Goal: Task Accomplishment & Management: Manage account settings

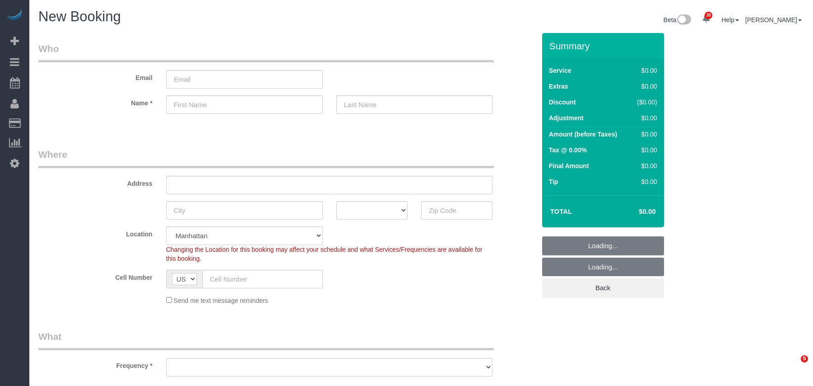
select select "number:89"
select select "number:90"
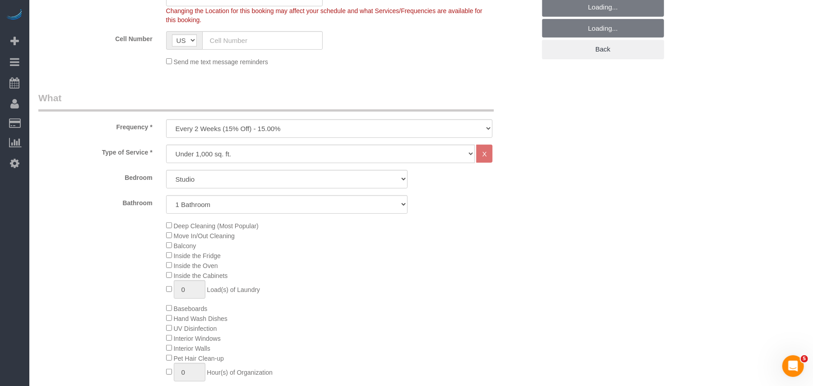
scroll to position [241, 0]
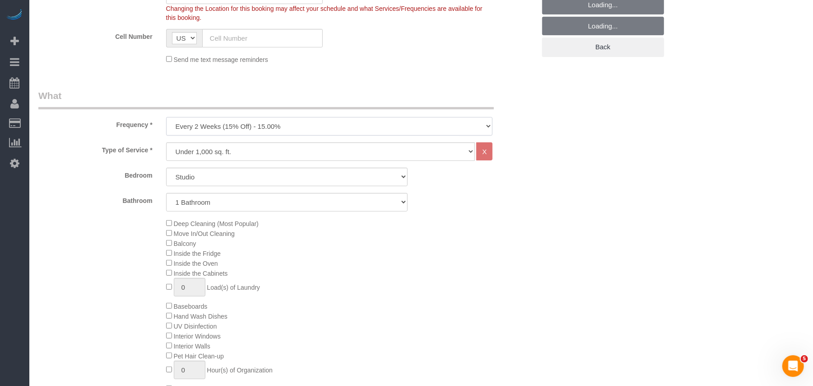
click at [211, 127] on select "One Time Weekly (20% Off) - 20.00% Every 2 Weeks (15% Off) - 15.00% Every 4 Wee…" at bounding box center [329, 126] width 327 height 19
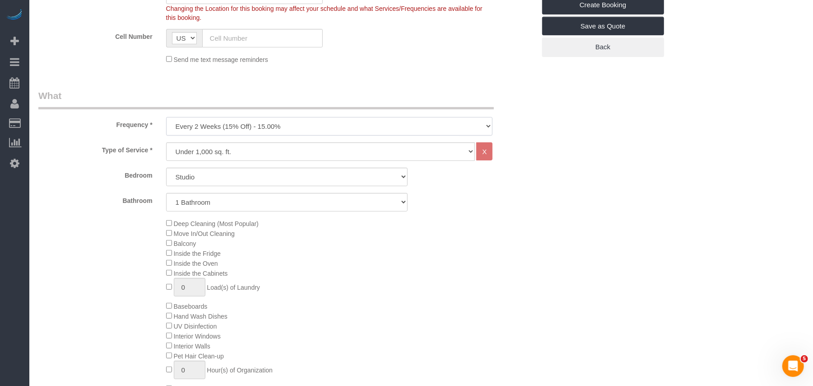
select select "object:4375"
click at [166, 117] on select "One Time Weekly (20% Off) - 20.00% Every 2 Weeks (15% Off) - 15.00% Every 4 Wee…" at bounding box center [329, 126] width 327 height 19
click at [209, 172] on select "Studio 1 Bedroom 2 Bedrooms 3 Bedrooms" at bounding box center [287, 177] width 242 height 19
select select "2"
click at [166, 168] on select "Studio 1 Bedroom 2 Bedrooms 3 Bedrooms" at bounding box center [287, 177] width 242 height 19
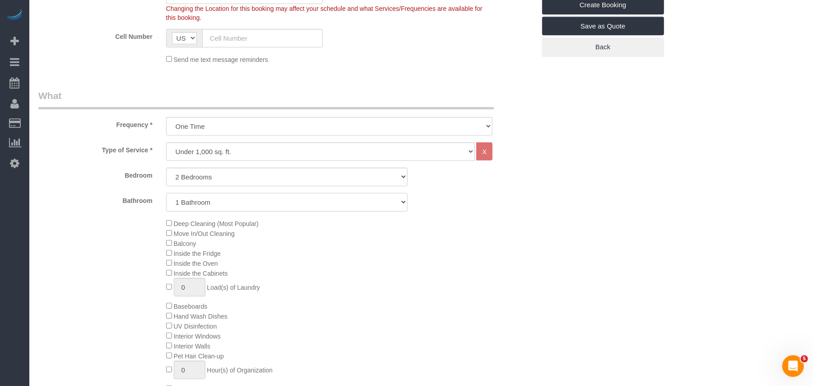
click at [211, 204] on select "1 Bathroom 2 Bathrooms" at bounding box center [287, 202] width 242 height 19
select select "2"
click at [166, 193] on select "1 Bathroom 2 Bathrooms" at bounding box center [287, 202] width 242 height 19
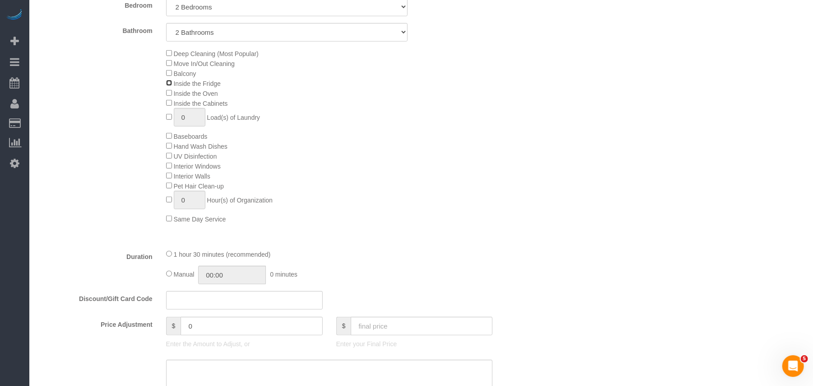
scroll to position [421, 0]
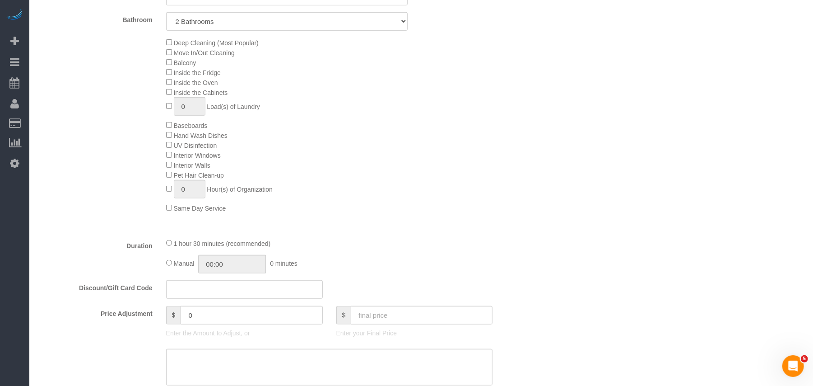
click at [378, 210] on div "Deep Cleaning (Most Popular) Move In/Out Cleaning Balcony Inside the Fridge Ins…" at bounding box center [350, 124] width 383 height 175
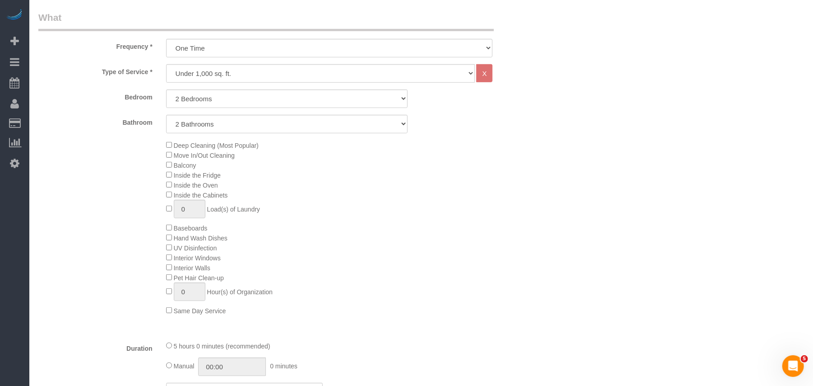
scroll to position [301, 0]
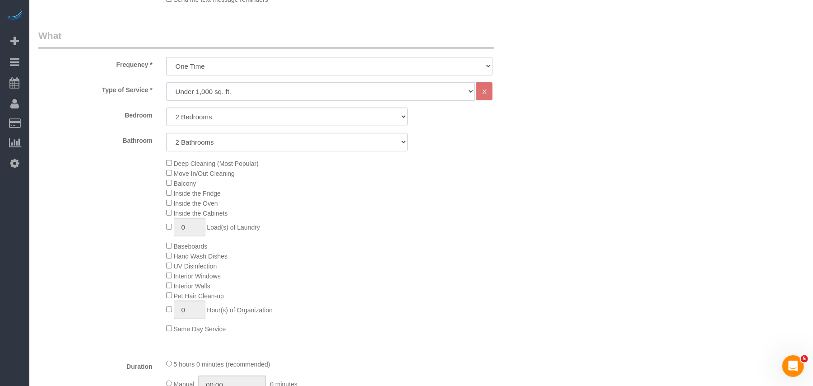
click at [233, 93] on select "Under 1,000 sq. ft. 1,001 - 1,500 sq. ft. 1,500+ sq. ft. Custom Cleaning Office…" at bounding box center [320, 91] width 309 height 19
select select "308"
click at [166, 82] on select "Under 1,000 sq. ft. 1,001 - 1,500 sq. ft. 1,500+ sq. ft. Custom Cleaning Office…" at bounding box center [320, 91] width 309 height 19
select select "1"
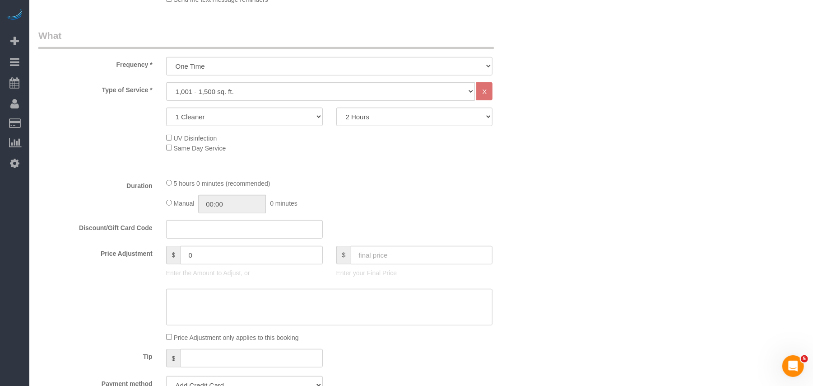
click at [335, 191] on div "5 hours 0 minutes (recommended) Manual 00:00 0 minutes" at bounding box center [329, 195] width 341 height 35
click at [365, 119] on select "2 Hours 2.5 Hours 3 Hours 3.5 Hours 4 Hours 4.5 Hours 5 Hours 5.5 Hours 6 Hours…" at bounding box center [414, 116] width 157 height 19
select select "300"
click at [336, 107] on select "2 Hours 2.5 Hours 3 Hours 3.5 Hours 4 Hours 4.5 Hours 5 Hours 5.5 Hours 6 Hours…" at bounding box center [414, 116] width 157 height 19
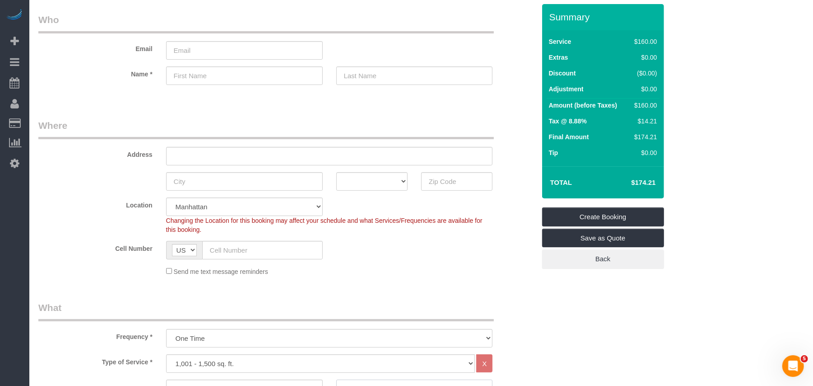
scroll to position [0, 0]
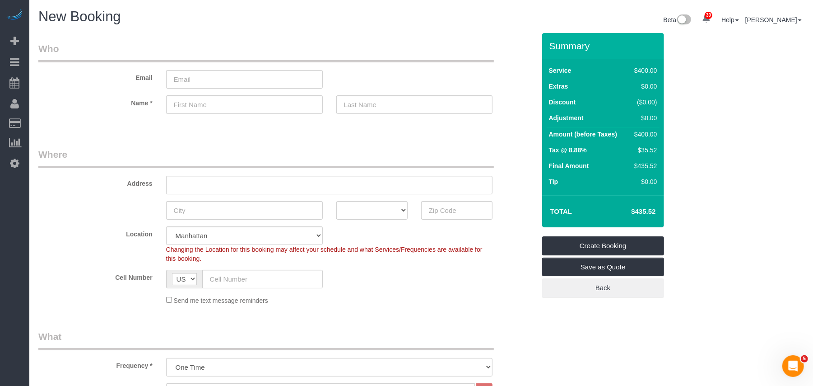
drag, startPoint x: 648, startPoint y: 134, endPoint x: 632, endPoint y: 134, distance: 15.4
click at [632, 134] on div "$400.00" at bounding box center [644, 134] width 26 height 9
copy div "$400"
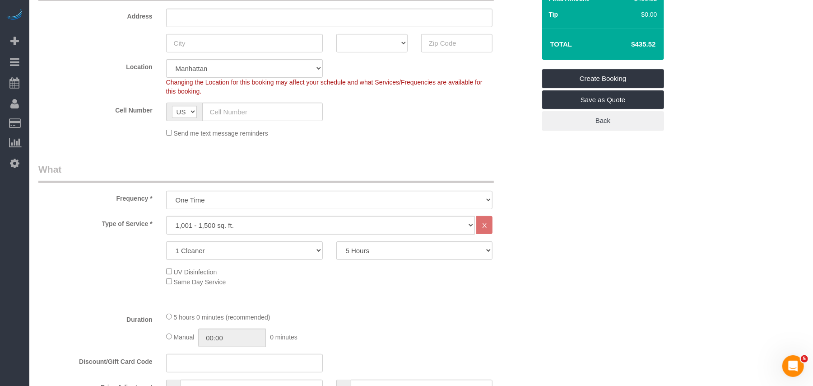
scroll to position [181, 0]
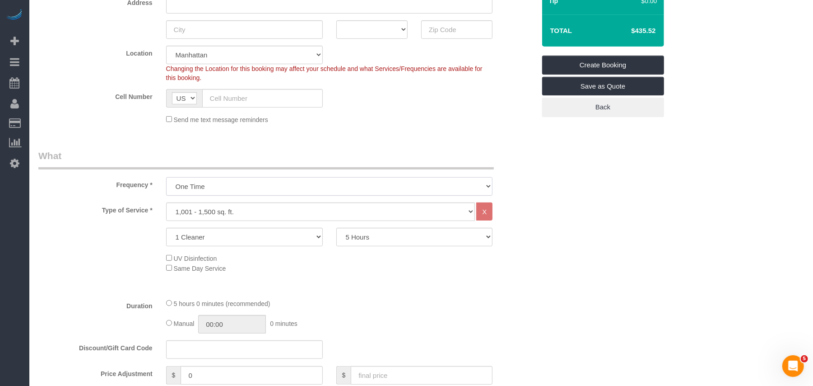
click at [262, 183] on select "One Time Weekly (20% Off) - 20.00% Every 2 Weeks (15% Off) - 15.00% Every 4 Wee…" at bounding box center [329, 186] width 327 height 19
select select "object:4374"
click at [166, 177] on select "One Time Weekly (20% Off) - 20.00% Every 2 Weeks (15% Off) - 15.00% Every 4 Wee…" at bounding box center [329, 186] width 327 height 19
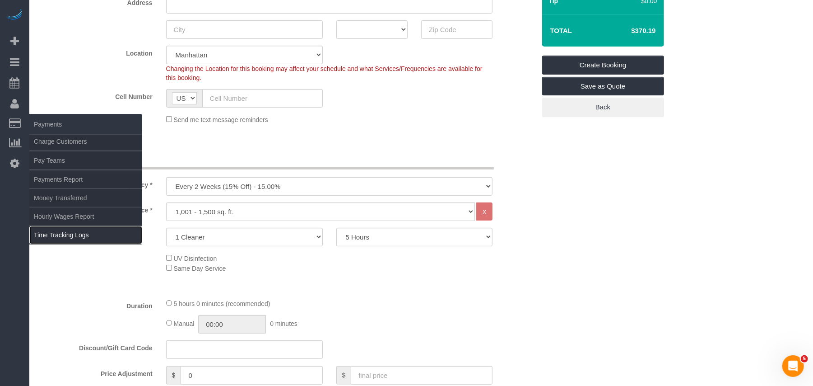
click at [64, 228] on link "Time Tracking Logs" at bounding box center [85, 235] width 113 height 18
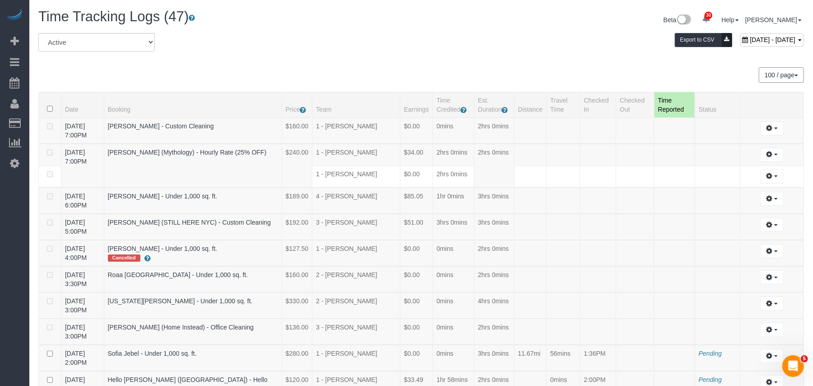
scroll to position [647, 0]
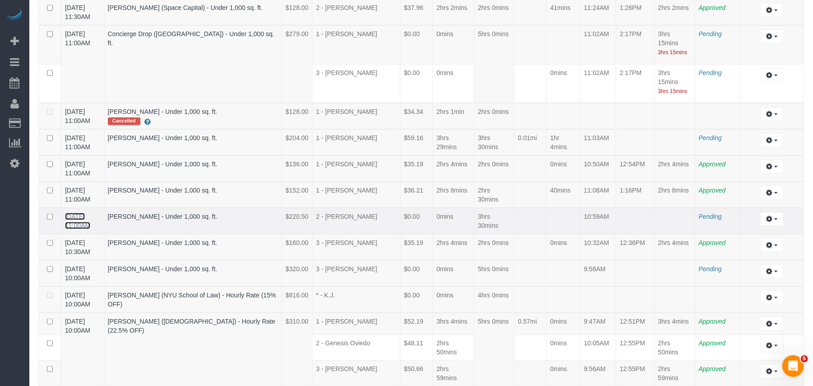
click at [87, 213] on link "09/30/2025 11:00AM" at bounding box center [77, 221] width 25 height 16
click at [90, 134] on link "09/30/2025 11:00AM" at bounding box center [77, 142] width 25 height 16
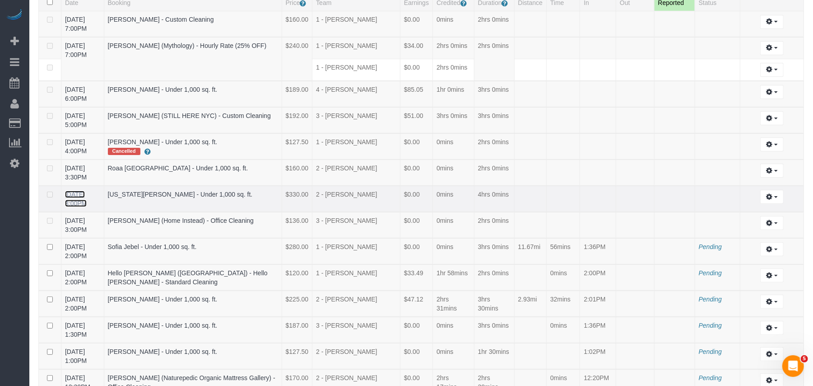
click at [87, 192] on link "09/30/2025 3:00PM" at bounding box center [76, 199] width 22 height 16
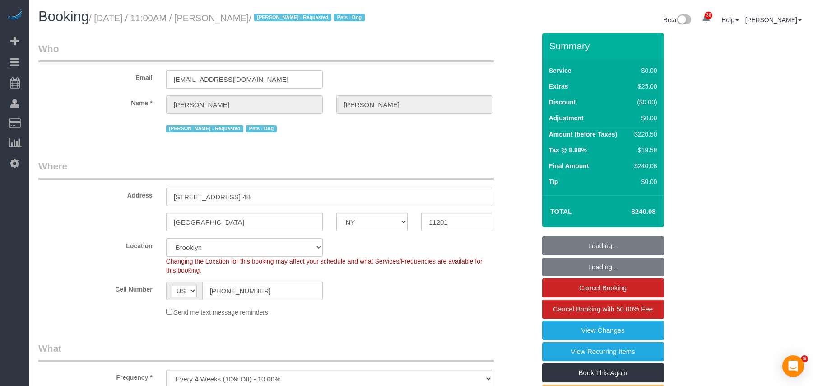
select select "NY"
select select "string:stripe-pm_1QRarJ4VGloSiKo7f1CdWVbw"
select select "number:57"
select select "number:72"
select select "number:13"
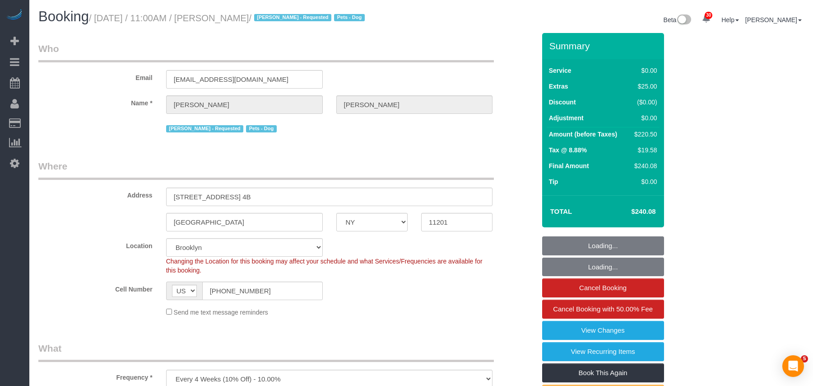
select select "number:5"
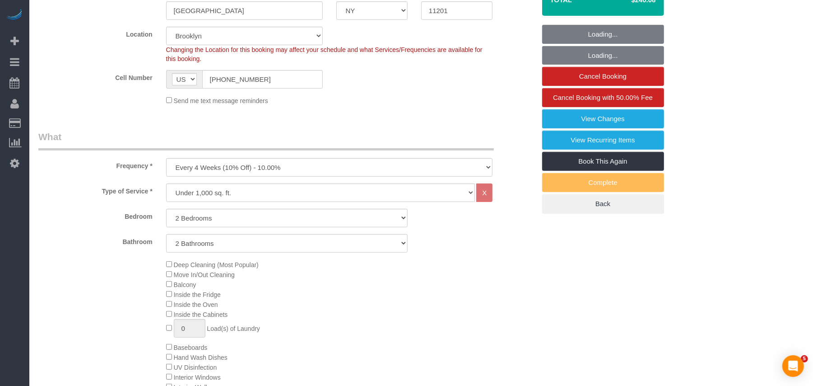
select select "spot1"
select select "2"
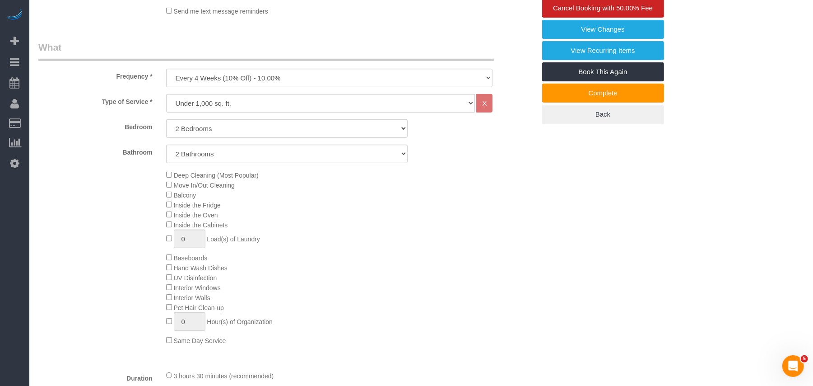
scroll to position [361, 0]
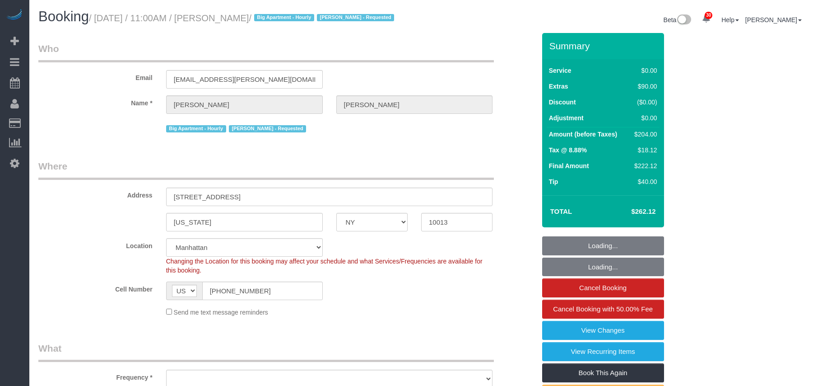
select select "NY"
select select "object:827"
select select "spot1"
select select "number:89"
select select "number:90"
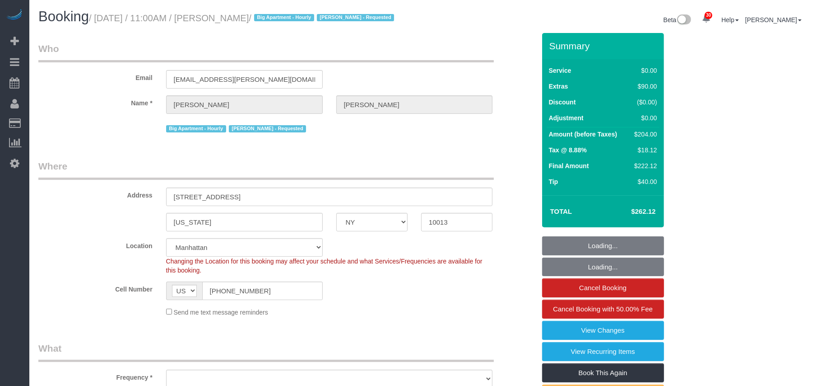
select select "number:15"
select select "number:5"
select select "object:1467"
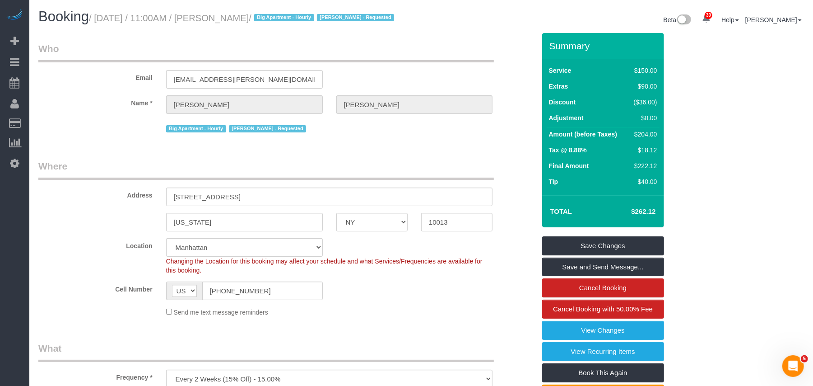
click at [274, 15] on small "/ September 30, 2025 / 11:00AM / Marc Brodherson / Big Apartment - Hourly Paula…" at bounding box center [243, 18] width 308 height 10
copy small "Brodherson"
drag, startPoint x: 297, startPoint y: 40, endPoint x: 297, endPoint y: 33, distance: 7.2
click at [297, 24] on h1 "Booking / September 30, 2025 / 11:00AM / Marc Brodherson / Big Apartment - Hour…" at bounding box center [226, 16] width 376 height 15
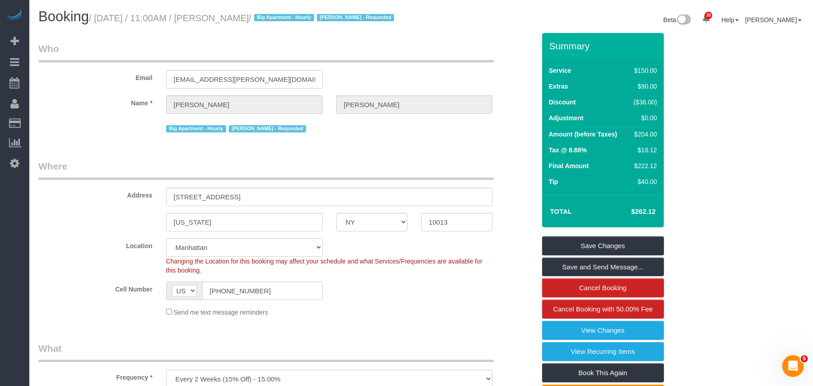
drag, startPoint x: 300, startPoint y: 20, endPoint x: 100, endPoint y: 20, distance: 200.5
click at [100, 20] on small "/ September 30, 2025 / 11:00AM / Marc Brodherson / Big Apartment - Hourly Paula…" at bounding box center [243, 18] width 308 height 10
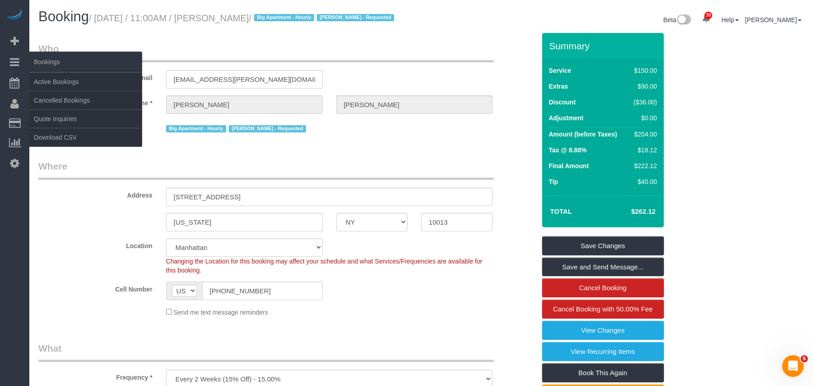
copy small "September 30, 2025 / 11:00AM / Marc Brodherson"
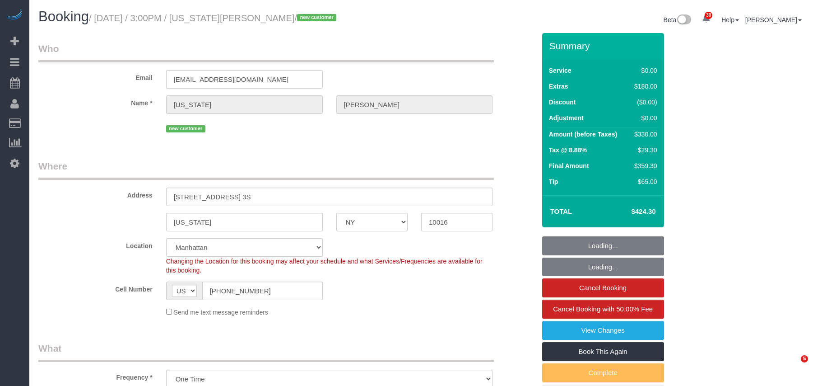
select select "NY"
select select "number:89"
select select "number:90"
select select "number:15"
select select "number:5"
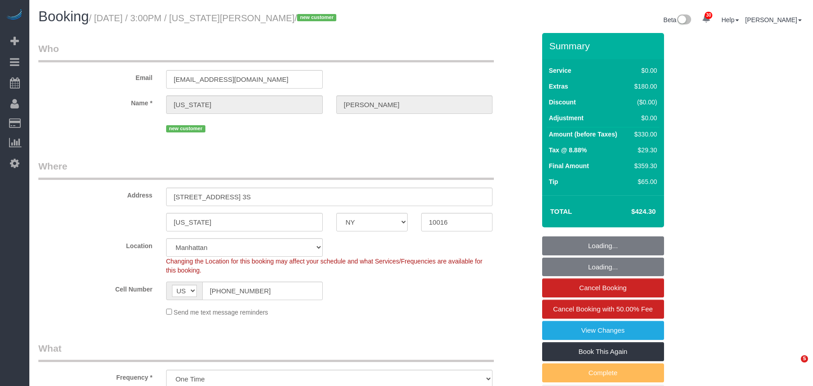
select select "object:1461"
select select "spot1"
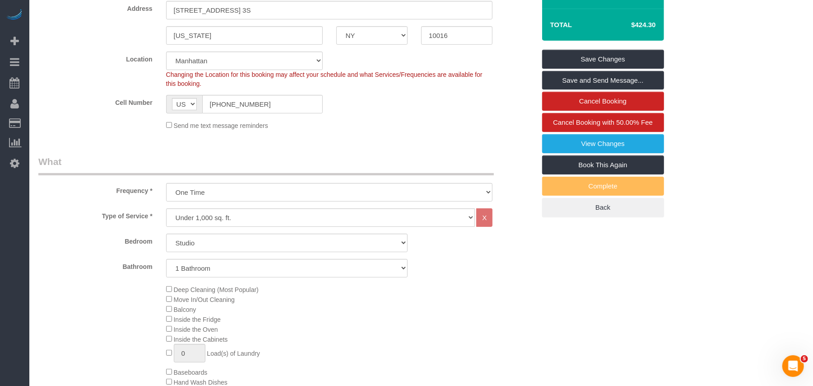
scroll to position [120, 0]
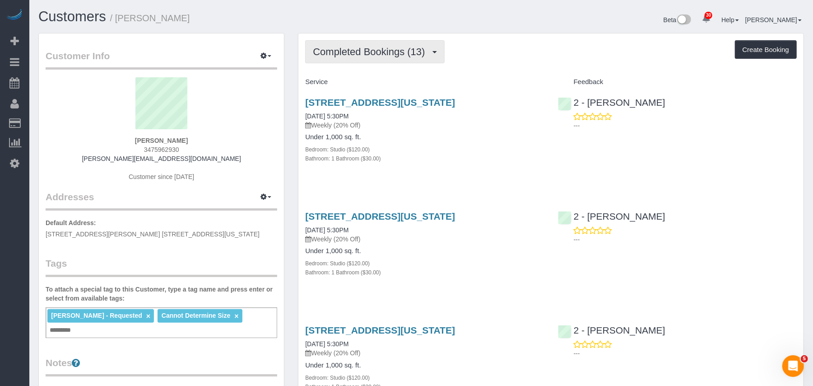
click at [392, 63] on button "Completed Bookings (13)" at bounding box center [374, 51] width 139 height 23
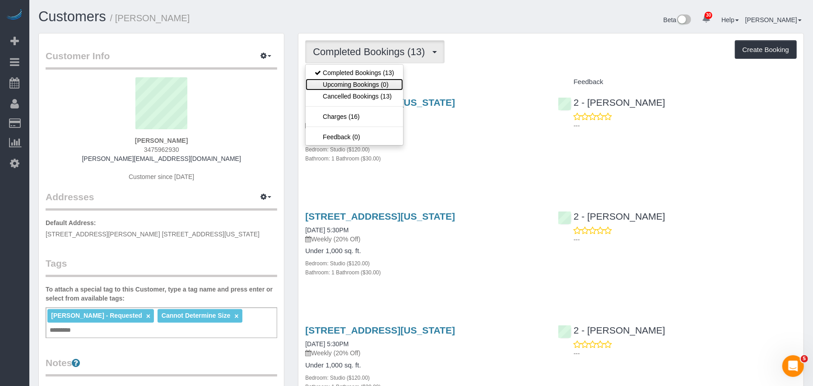
click at [389, 84] on link "Upcoming Bookings (0)" at bounding box center [355, 85] width 98 height 12
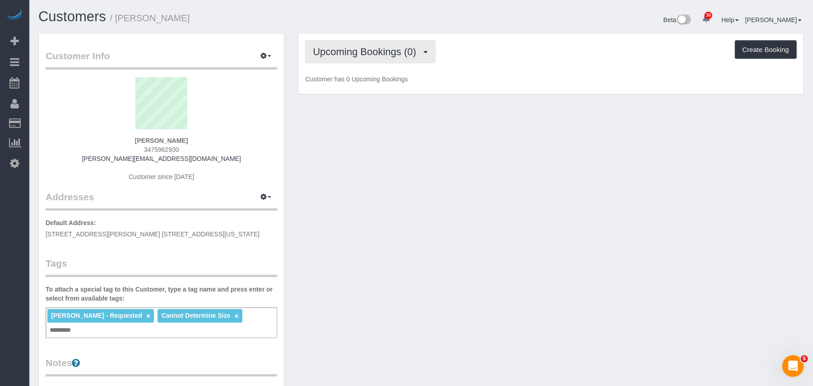
click at [360, 54] on span "Upcoming Bookings (0)" at bounding box center [367, 51] width 108 height 11
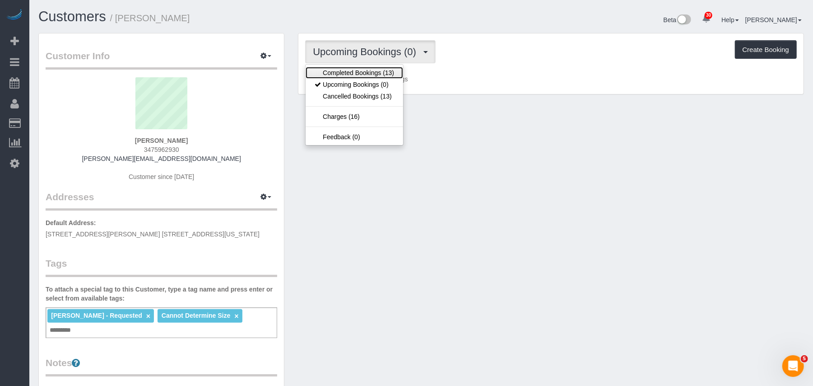
click at [359, 70] on link "Completed Bookings (13)" at bounding box center [355, 73] width 98 height 12
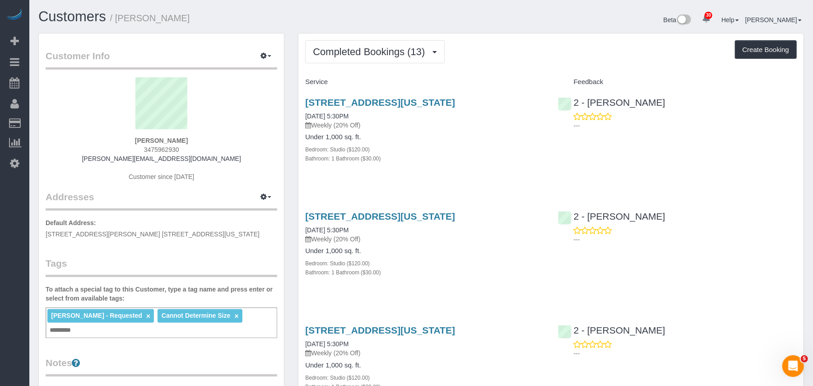
drag, startPoint x: 300, startPoint y: 107, endPoint x: 532, endPoint y: 102, distance: 231.7
click at [532, 102] on div "[STREET_ADDRESS][US_STATE] [DATE] 5:30PM Weekly (20% Off) Under 1,000 sq. ft. B…" at bounding box center [425, 134] width 252 height 91
copy link "[STREET_ADDRESS][US_STATE]"
click at [365, 103] on link "[STREET_ADDRESS][US_STATE]" at bounding box center [380, 102] width 150 height 10
